Goal: Transaction & Acquisition: Purchase product/service

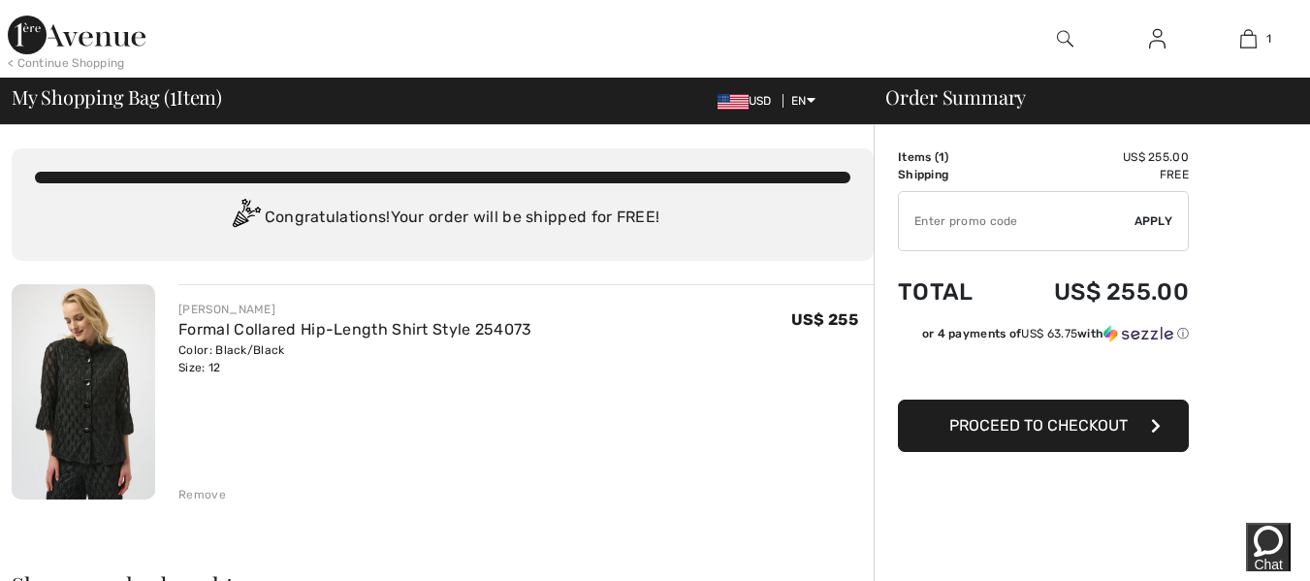
click at [1048, 429] on span "Proceed to Checkout" at bounding box center [1039, 425] width 178 height 18
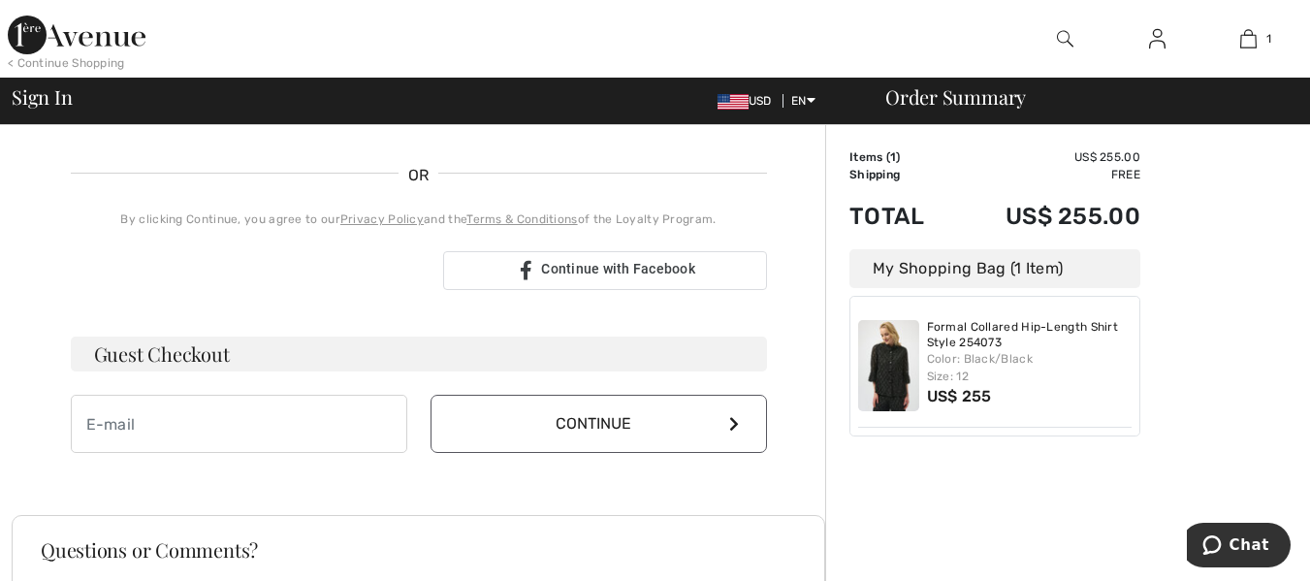
scroll to position [388, 0]
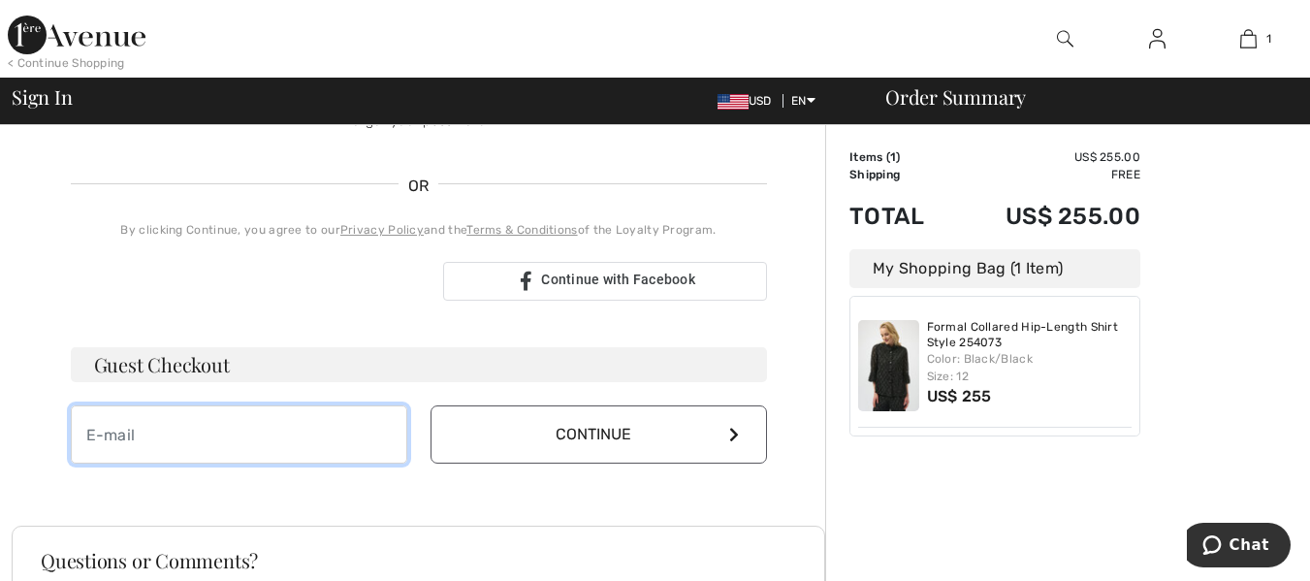
click at [245, 426] on input "email" at bounding box center [239, 434] width 337 height 58
type input "[EMAIL_ADDRESS][DOMAIN_NAME]"
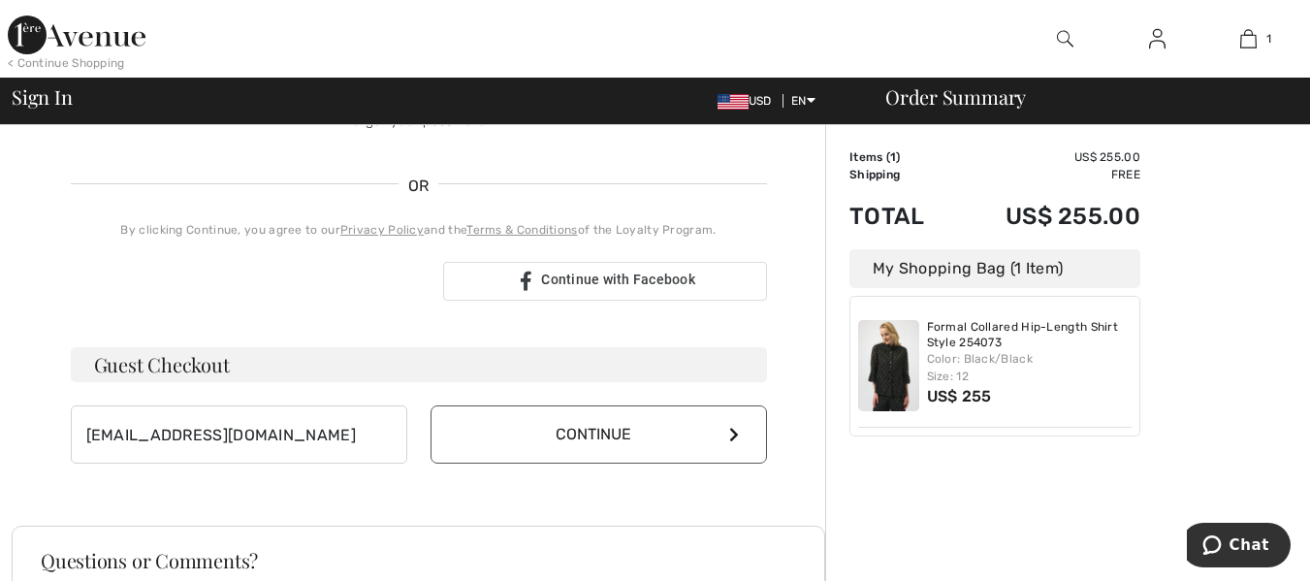
click at [730, 436] on icon at bounding box center [734, 435] width 10 height 16
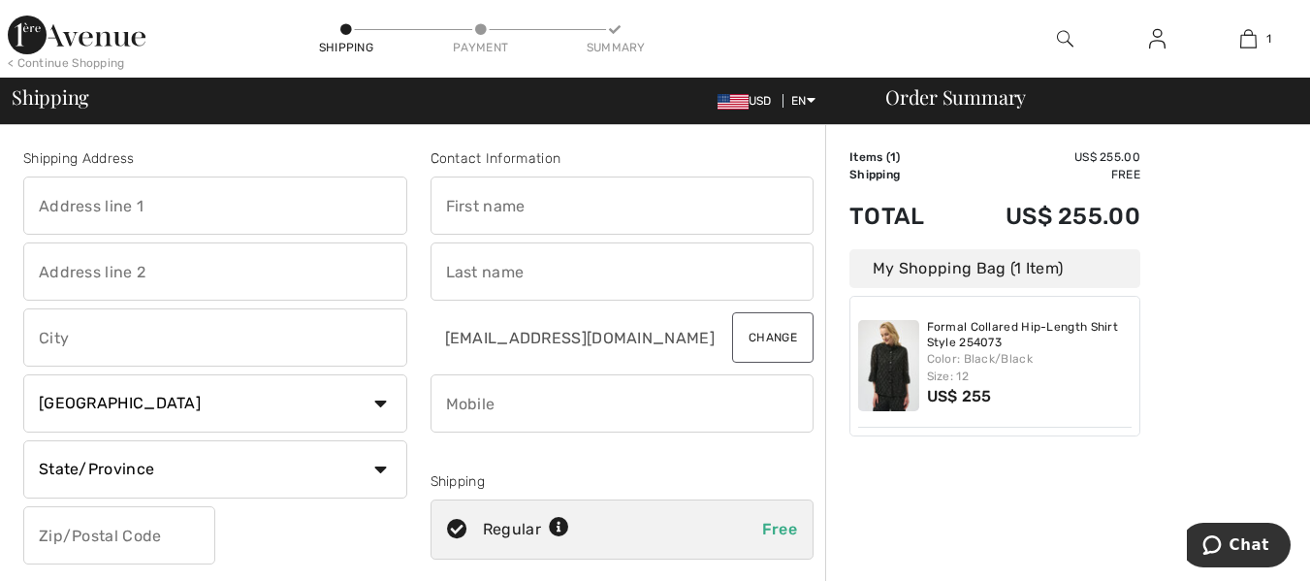
click at [258, 212] on input "text" at bounding box center [215, 206] width 384 height 58
type input "[STREET_ADDRESS][PERSON_NAME]"
type input "Amarillo"
select select "US"
select select "TX"
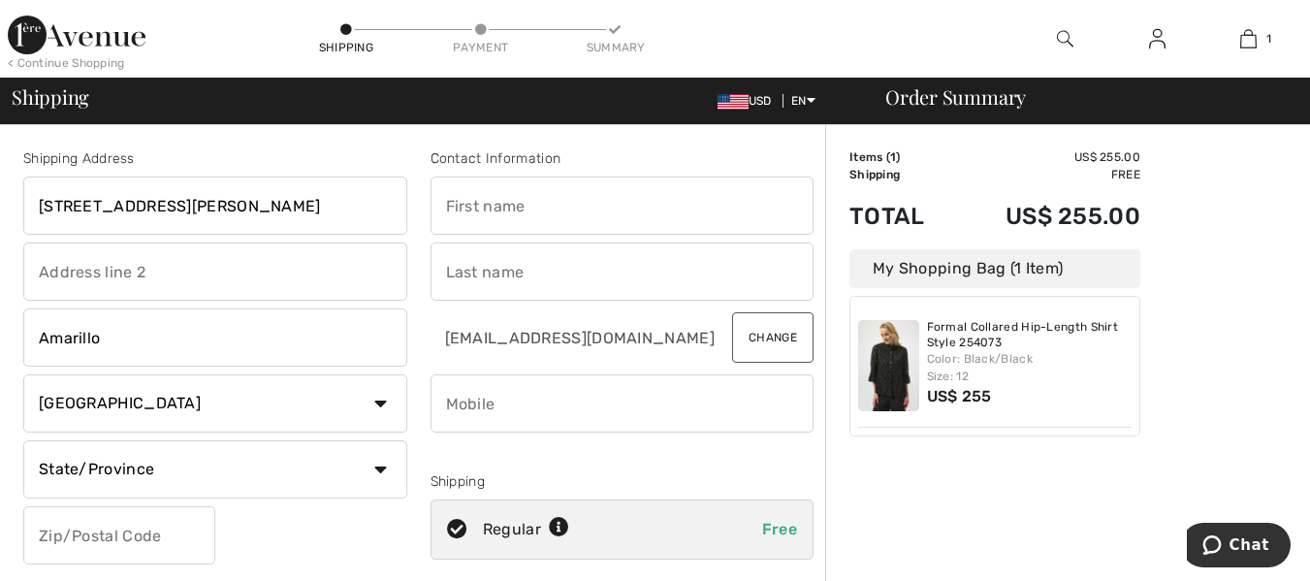
type input "79102"
type input "Michele"
type input "FORTUNATO"
type input "8066544228"
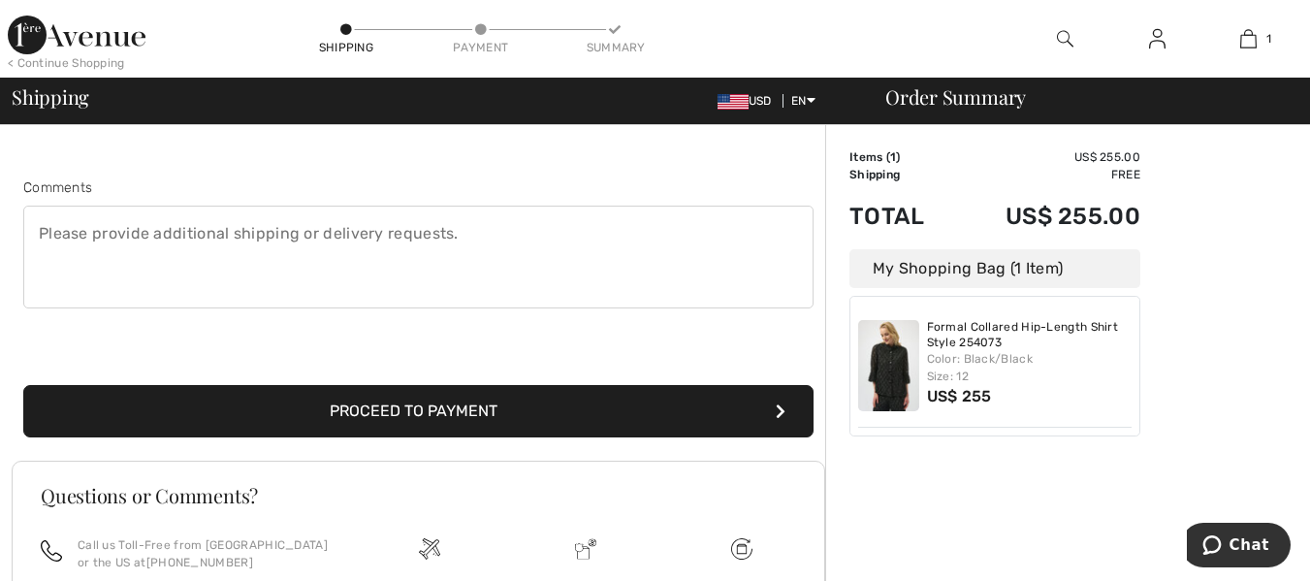
scroll to position [485, 0]
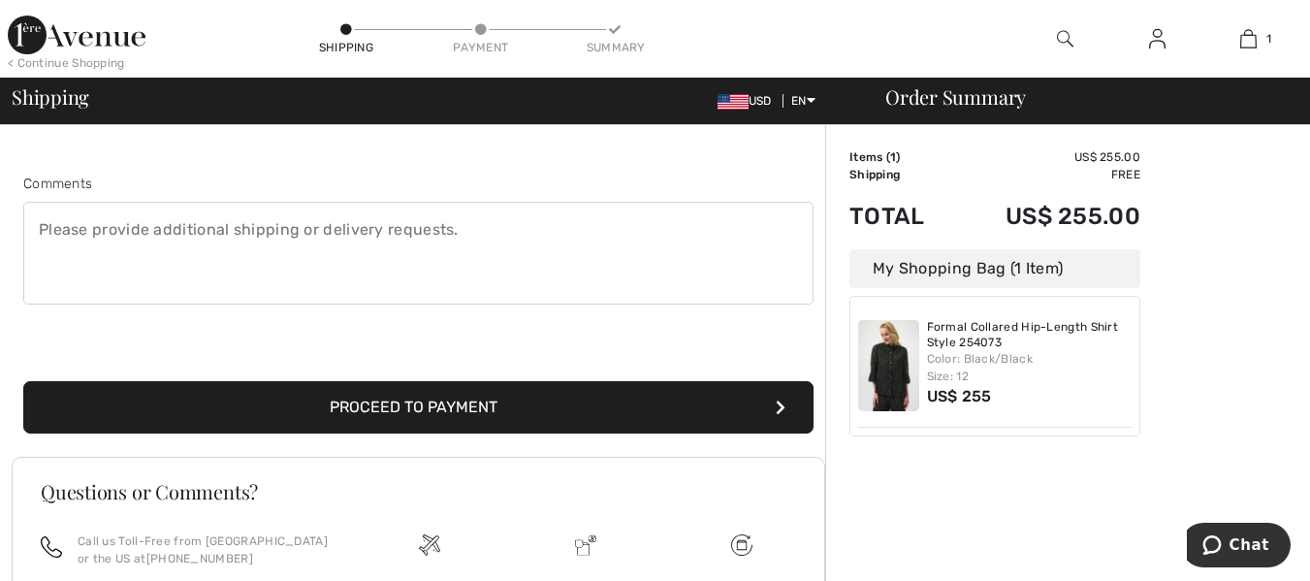
click at [416, 401] on button "Proceed to Payment" at bounding box center [418, 407] width 791 height 52
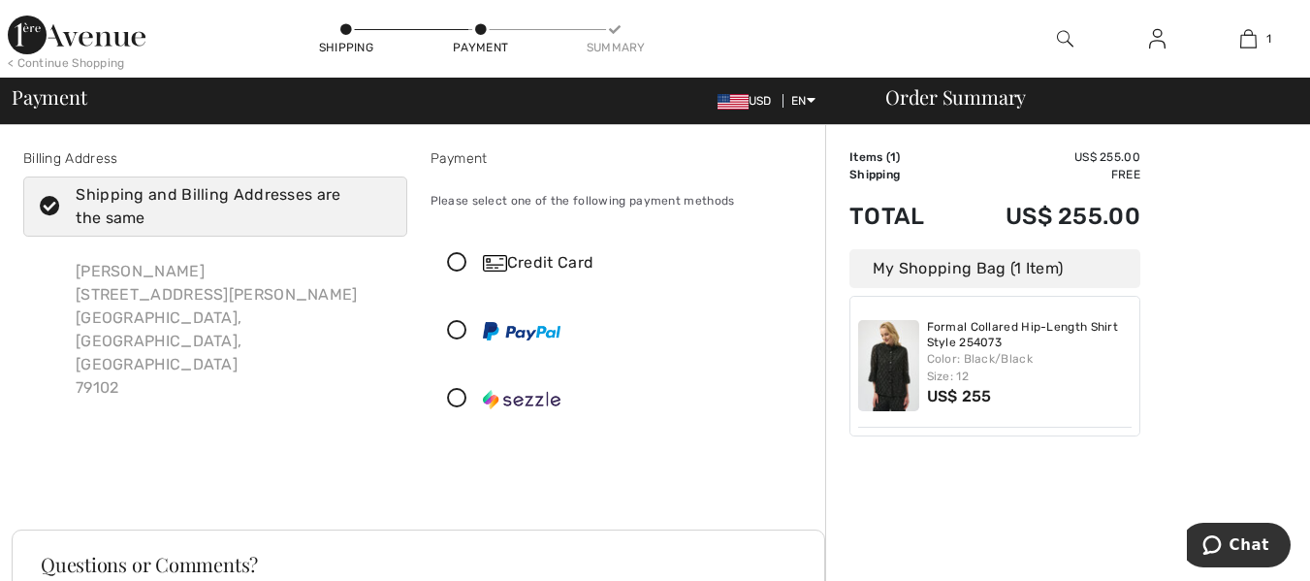
click at [456, 255] on icon at bounding box center [457, 263] width 51 height 20
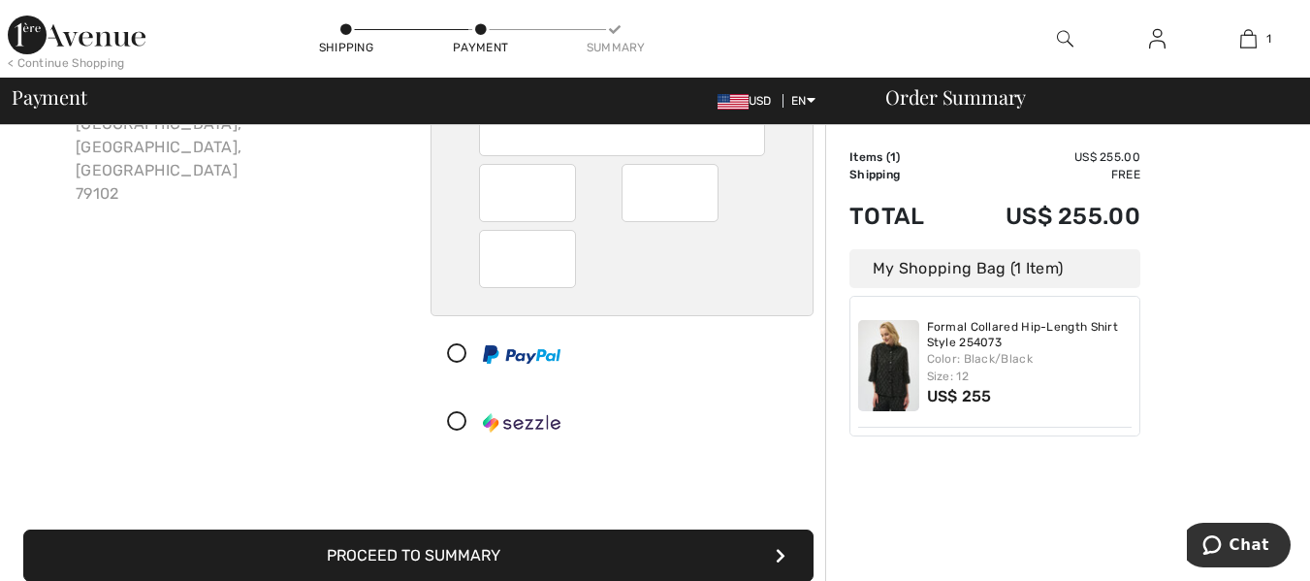
scroll to position [291, 0]
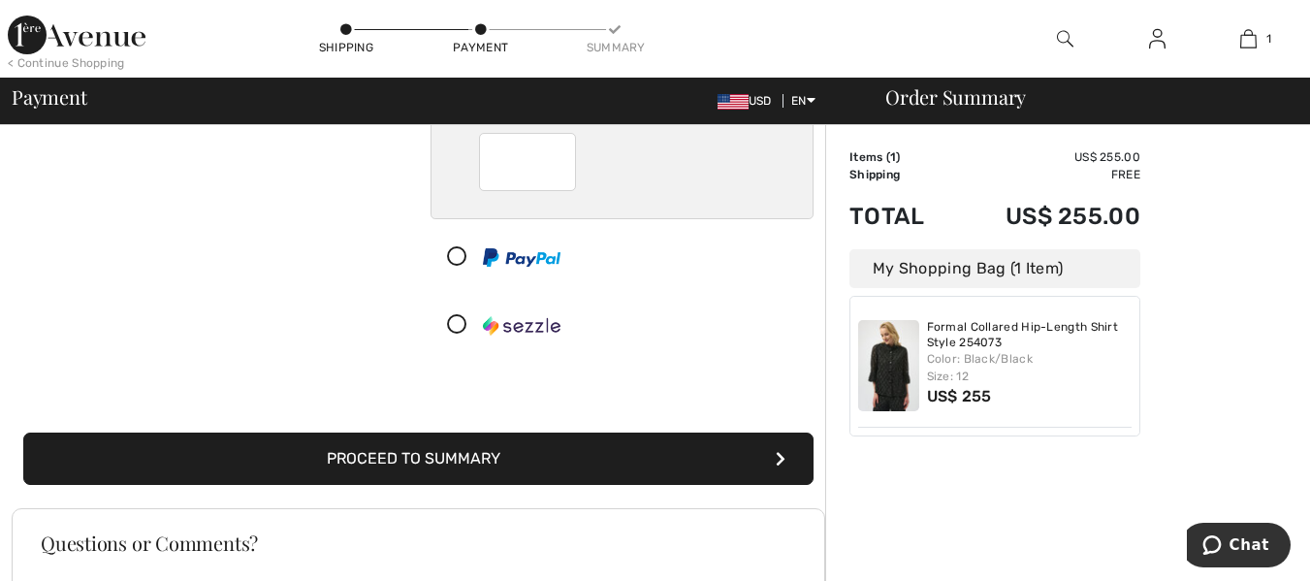
click at [544, 450] on button "Proceed to Summary" at bounding box center [418, 459] width 791 height 52
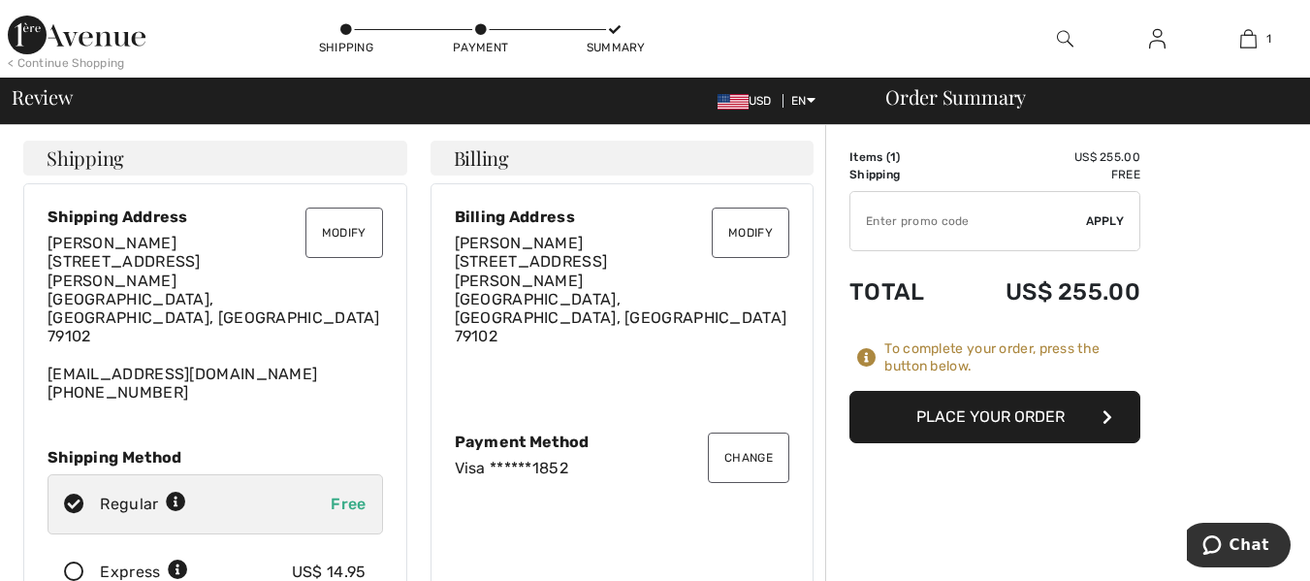
click at [993, 416] on button "Place Your Order" at bounding box center [995, 417] width 291 height 52
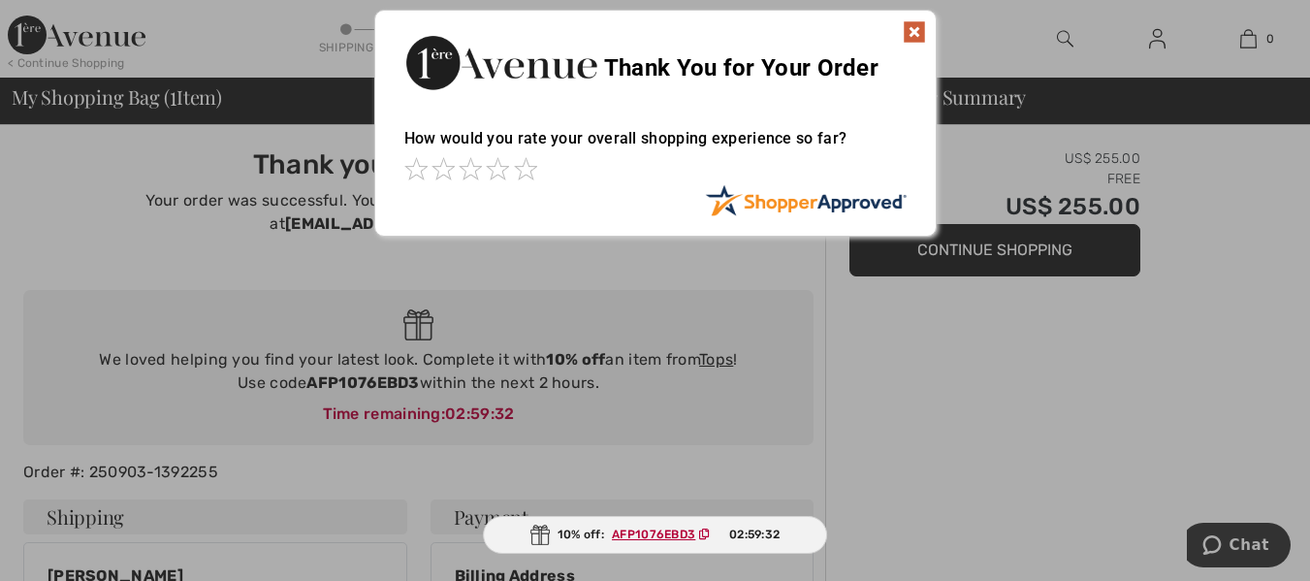
drag, startPoint x: 915, startPoint y: 25, endPoint x: 924, endPoint y: 55, distance: 31.6
click at [915, 26] on img at bounding box center [914, 31] width 23 height 23
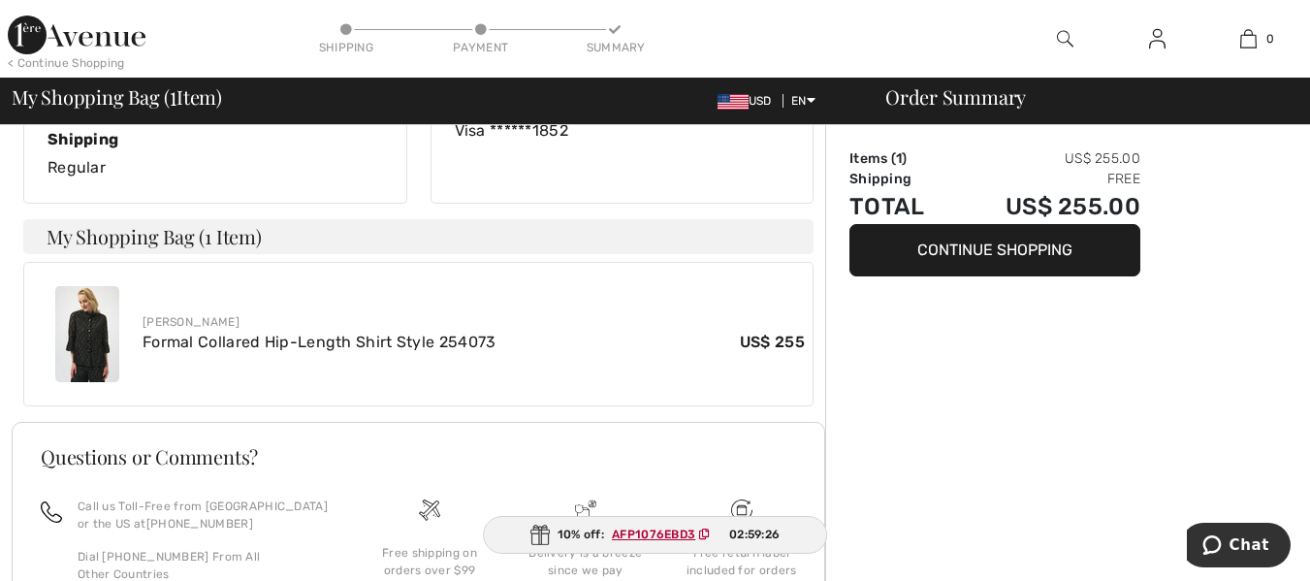
scroll to position [577, 0]
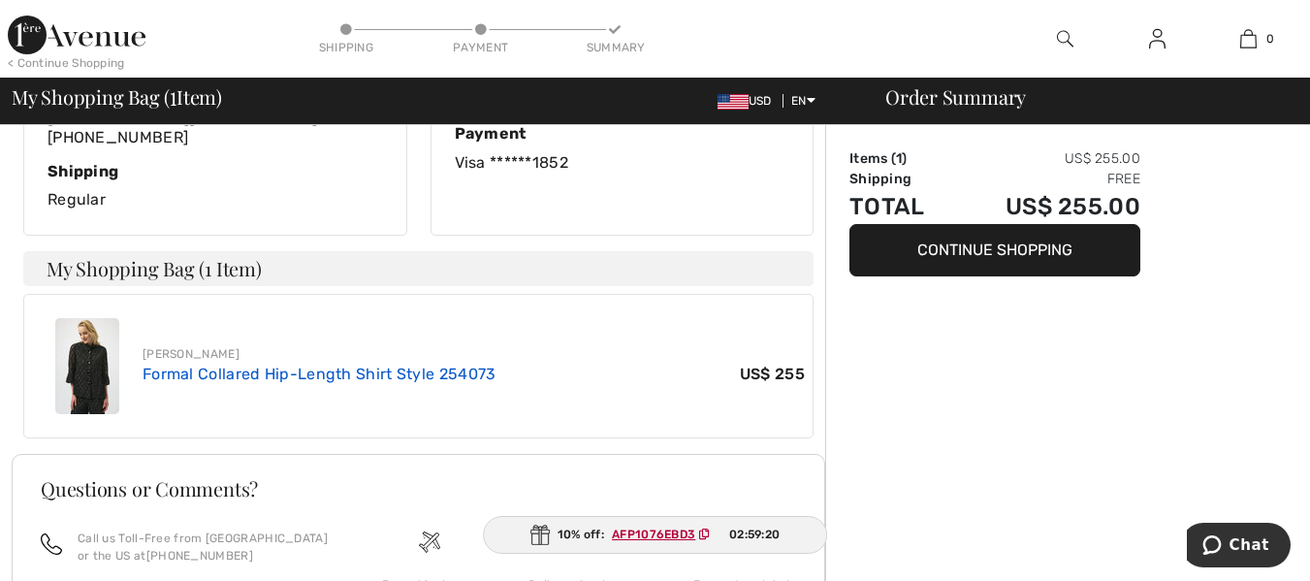
click at [429, 365] on link "Formal Collared Hip-Length Shirt Style 254073" at bounding box center [320, 374] width 354 height 18
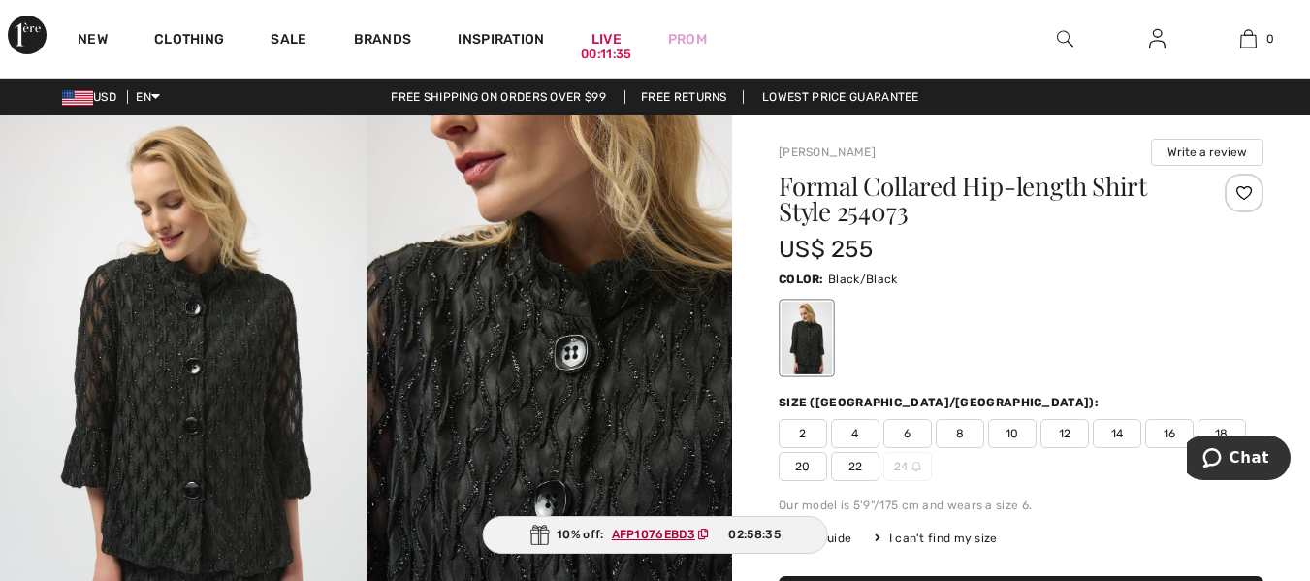
click at [648, 536] on ins "AFP1076EBD3" at bounding box center [653, 535] width 83 height 14
click at [686, 99] on link "Free Returns" at bounding box center [684, 97] width 119 height 14
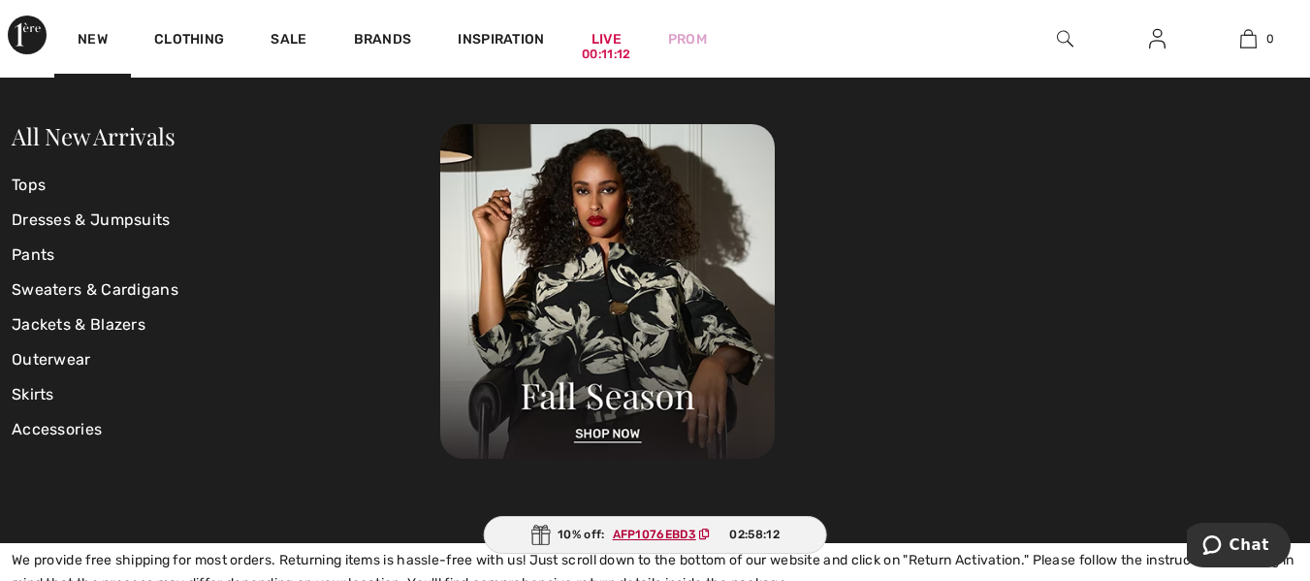
click at [30, 34] on img at bounding box center [27, 35] width 39 height 39
